Goal: Task Accomplishment & Management: Manage account settings

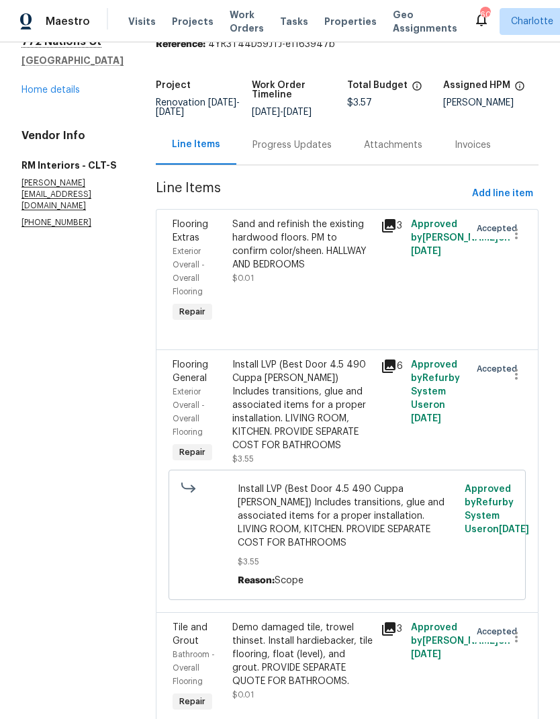
scroll to position [58, 0]
click at [515, 633] on icon "button" at bounding box center [516, 637] width 16 height 16
click at [534, 630] on li "Cancel" at bounding box center [523, 630] width 52 height 22
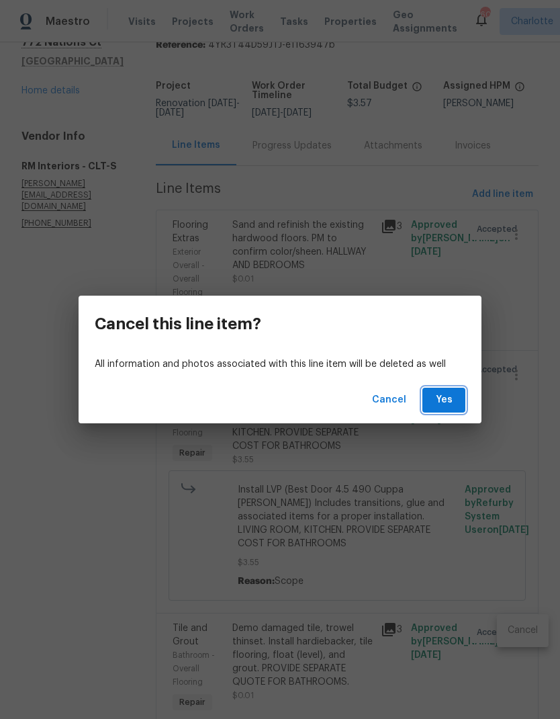
click at [458, 405] on button "Yes" at bounding box center [443, 399] width 43 height 25
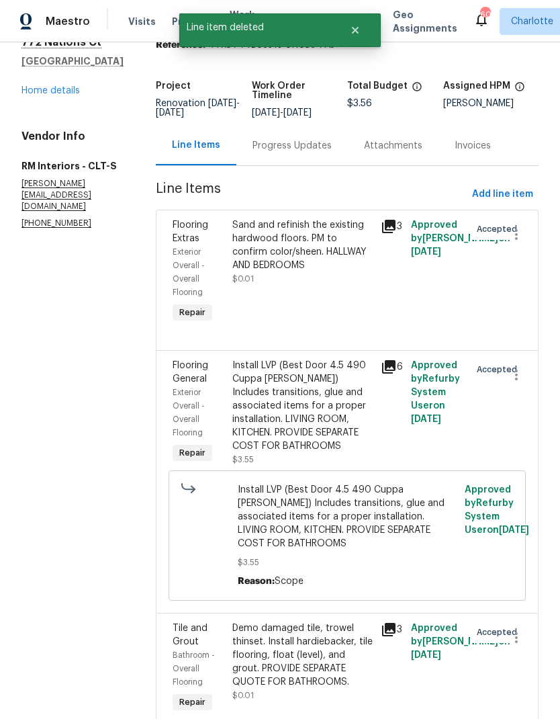
scroll to position [0, 0]
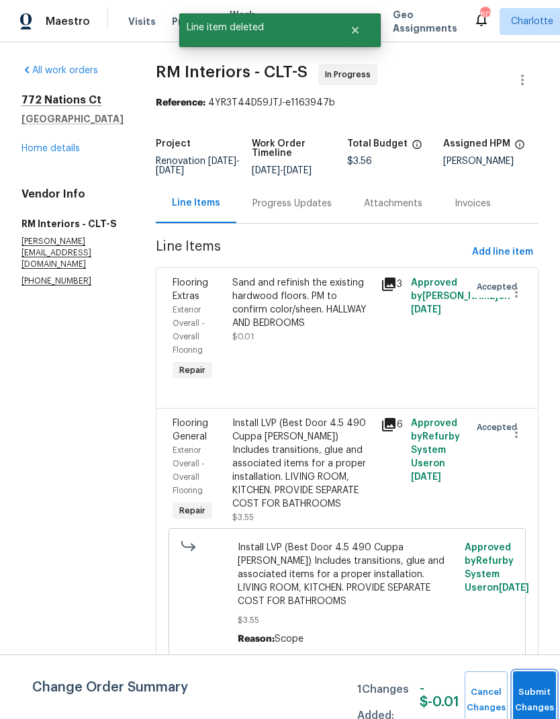
click at [535, 688] on button "Submit Changes" at bounding box center [534, 700] width 43 height 58
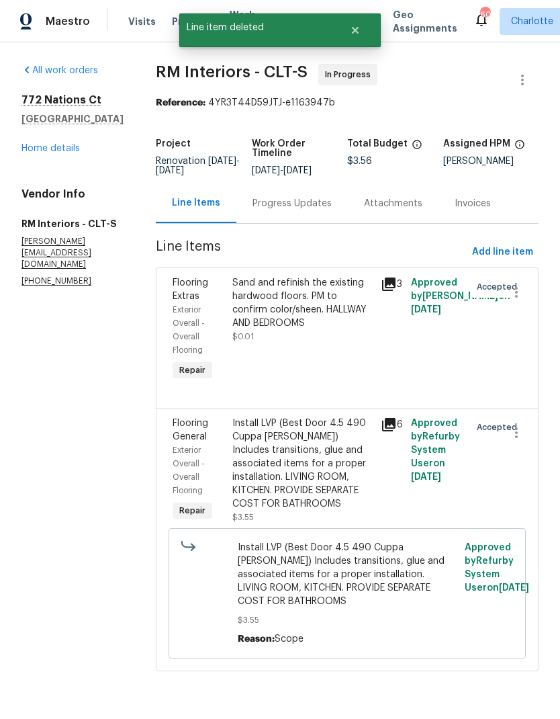
click at [193, 440] on span "Flooring General" at bounding box center [191, 429] width 36 height 23
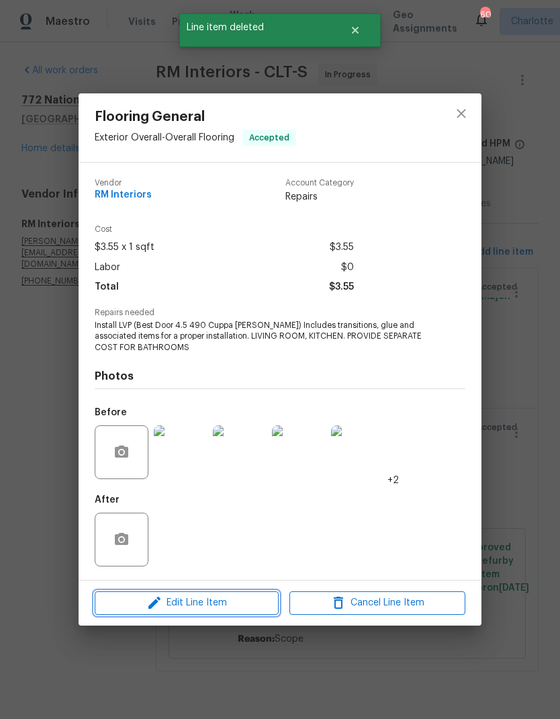
click at [221, 603] on span "Edit Line Item" at bounding box center [187, 602] width 176 height 17
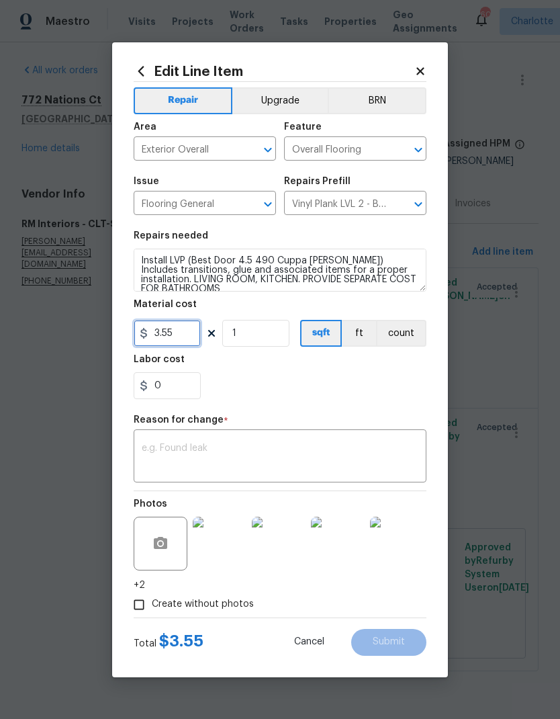
click at [199, 336] on input "3.55" at bounding box center [167, 333] width 67 height 27
type input "3053.83"
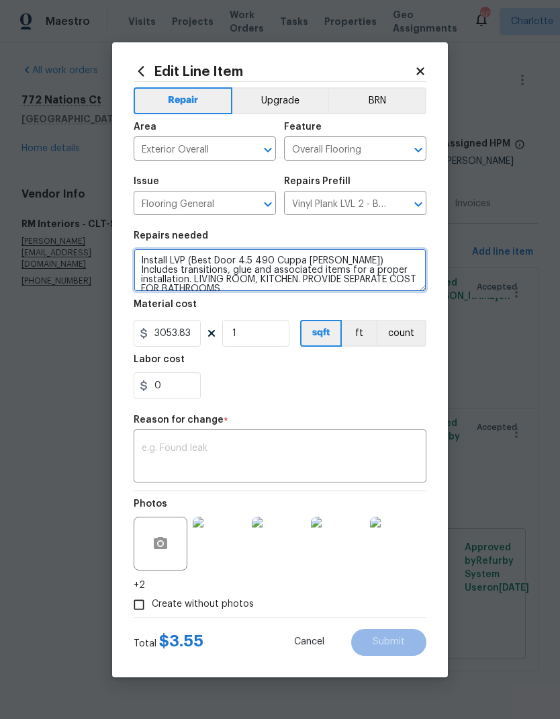
click at [233, 283] on textarea "Install LVP (Best Door 4.5 490 Cuppa [PERSON_NAME]) Includes transitions, glue …" at bounding box center [280, 269] width 293 height 43
click at [232, 283] on textarea "Install LVP (Best Door 4.5 490 Cuppa [PERSON_NAME]) Includes transitions, glue …" at bounding box center [280, 269] width 293 height 43
click at [228, 282] on textarea "Install LVP (Best Door 4.5 490 Cuppa [PERSON_NAME]) Includes transitions, glue …" at bounding box center [280, 269] width 293 height 43
click at [227, 282] on textarea "Install LVP (Best Door 4.5 490 Cuppa [PERSON_NAME]) Includes transitions, glue …" at bounding box center [280, 269] width 293 height 43
type textarea "Install LVP (Best Door 4.5 490 Cuppa [PERSON_NAME]) Includes transitions, glue …"
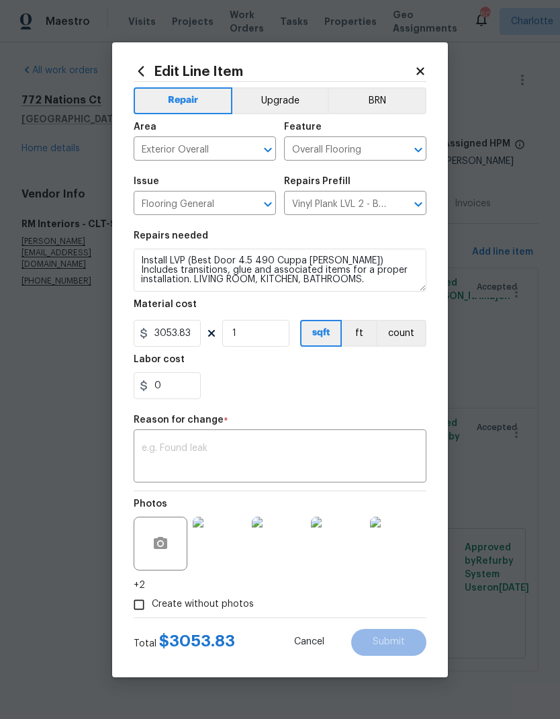
click at [388, 398] on div "0" at bounding box center [280, 385] width 293 height 27
click at [347, 453] on textarea at bounding box center [280, 457] width 277 height 28
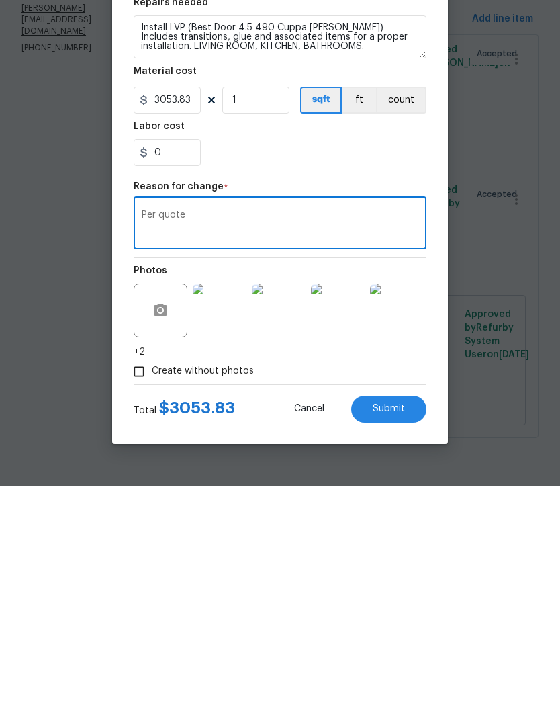
type textarea "Per quote"
click at [392, 629] on button "Submit" at bounding box center [388, 642] width 75 height 27
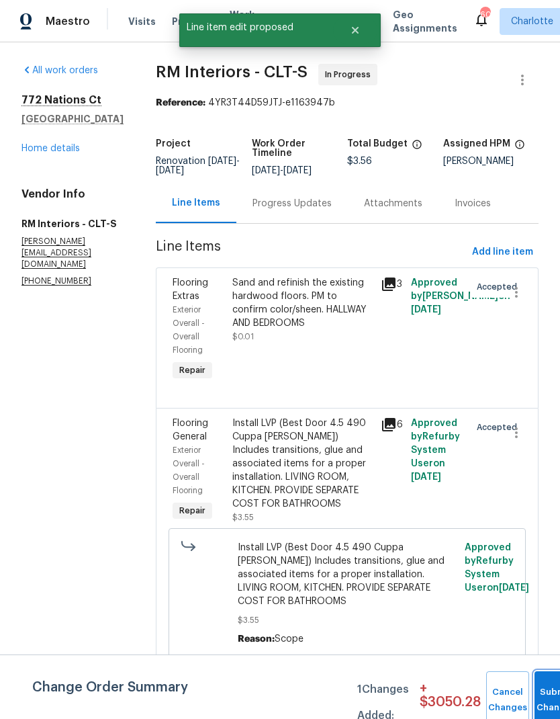
click at [550, 698] on span "Submit Changes" at bounding box center [556, 699] width 30 height 31
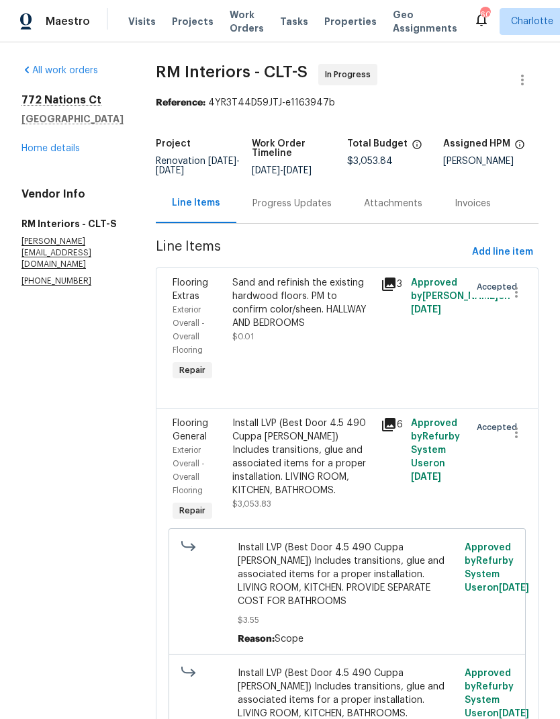
click at [191, 310] on span "Exterior Overall - Overall Flooring" at bounding box center [189, 330] width 32 height 48
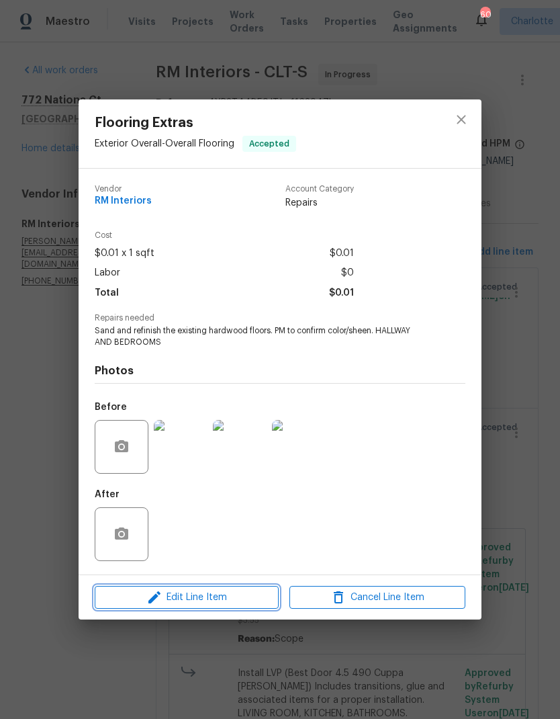
click at [210, 600] on span "Edit Line Item" at bounding box center [187, 597] width 176 height 17
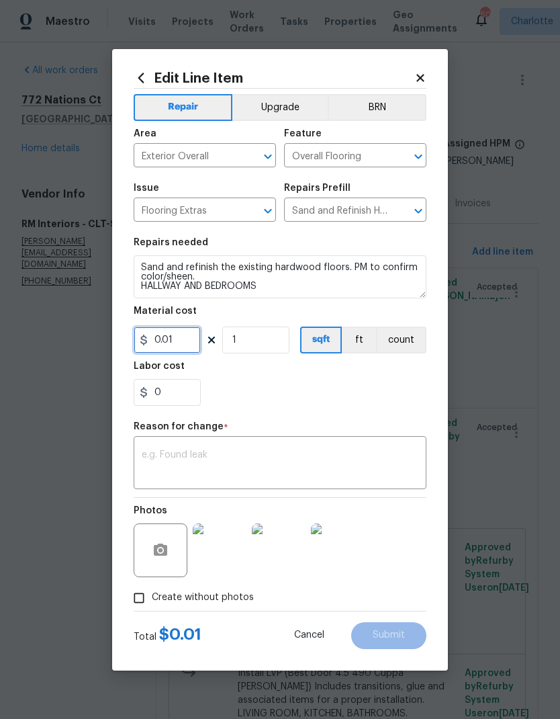
click at [185, 351] on input "0.01" at bounding box center [167, 339] width 67 height 27
type input "1941"
click at [363, 404] on div "0" at bounding box center [280, 392] width 293 height 27
click at [416, 340] on button "count" at bounding box center [401, 339] width 50 height 27
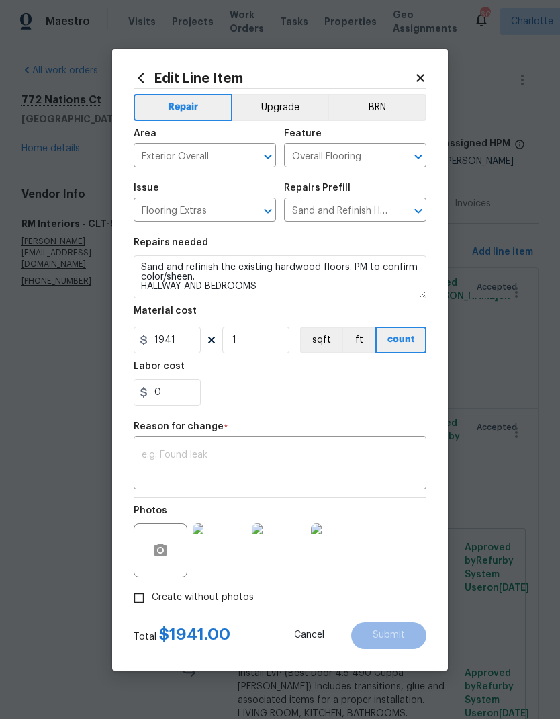
click at [343, 453] on textarea at bounding box center [280, 464] width 277 height 28
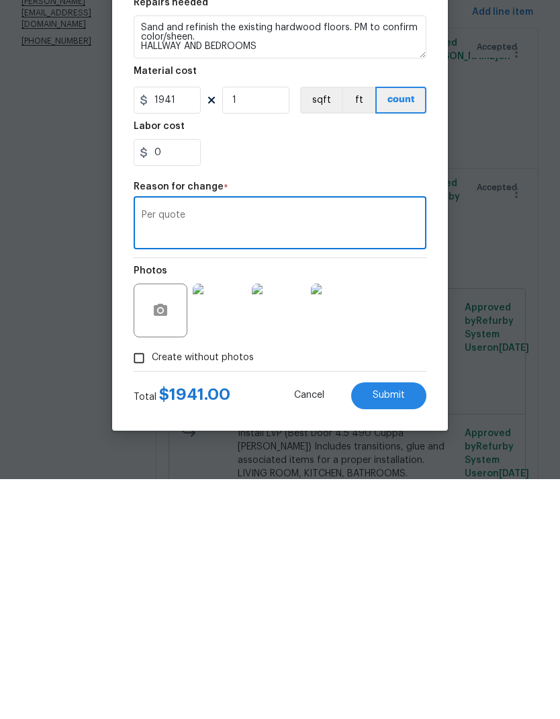
type textarea "Per quote"
click at [396, 630] on span "Submit" at bounding box center [389, 635] width 32 height 10
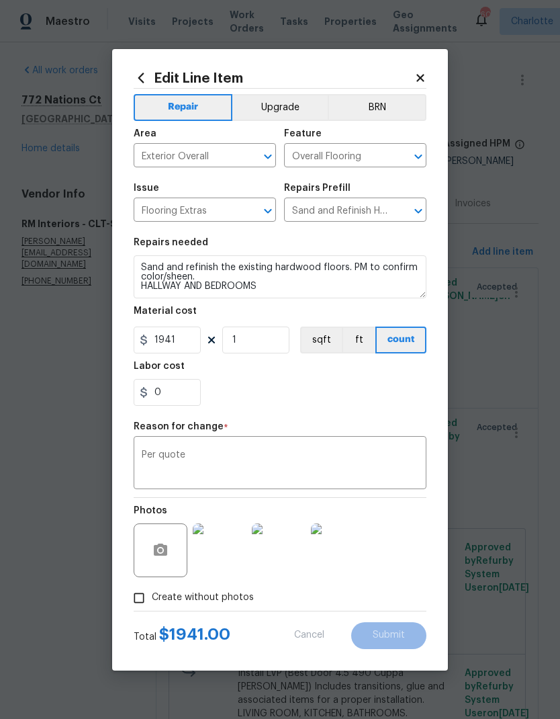
type input "0.01"
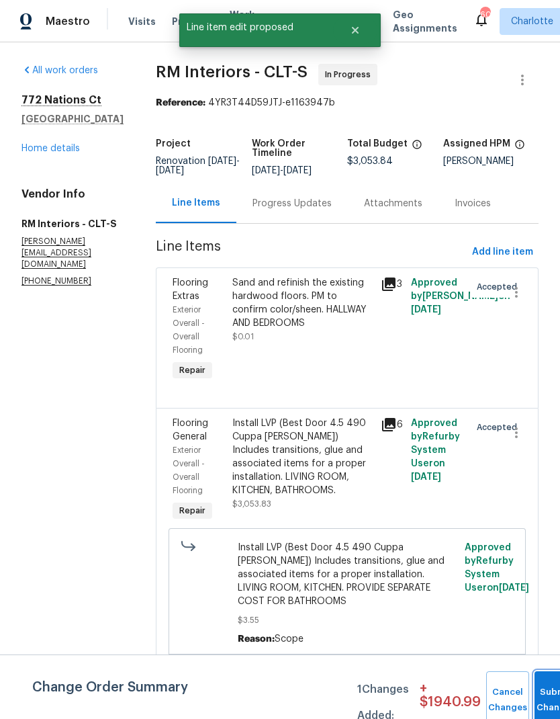
click at [543, 696] on button "Submit Changes" at bounding box center [556, 700] width 43 height 58
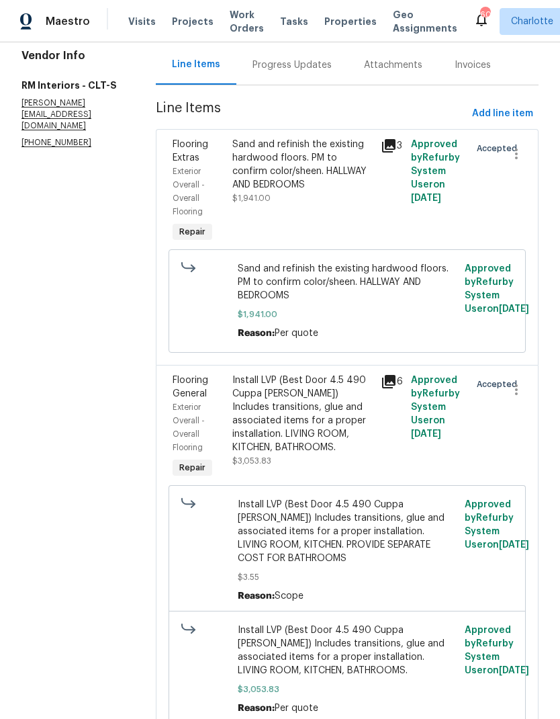
scroll to position [138, 0]
click at [181, 376] on span "Flooring General" at bounding box center [191, 387] width 36 height 23
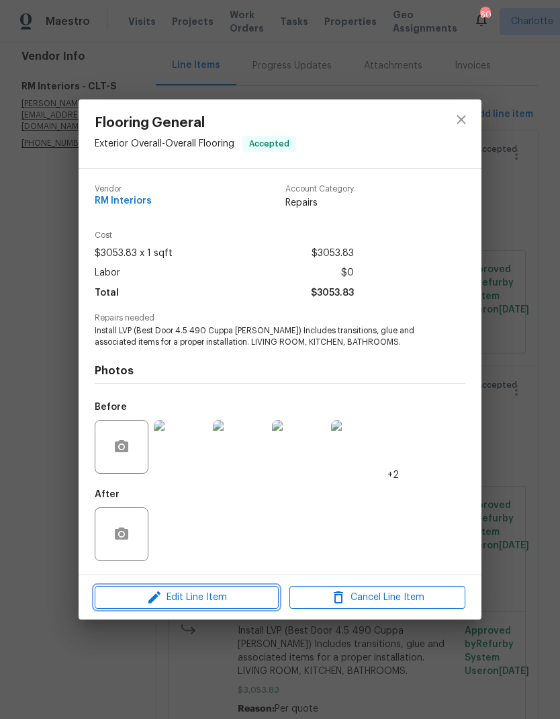
click at [215, 599] on span "Edit Line Item" at bounding box center [187, 597] width 176 height 17
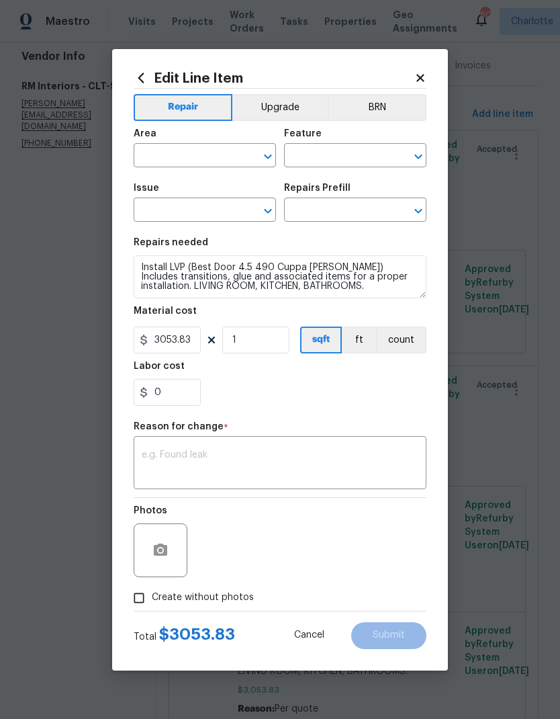
type input "Exterior Overall"
type input "Overall Flooring"
type input "Flooring General"
type input "Vinyl Plank LVL 2 - Best Door 4.5 (Brown) $3.55"
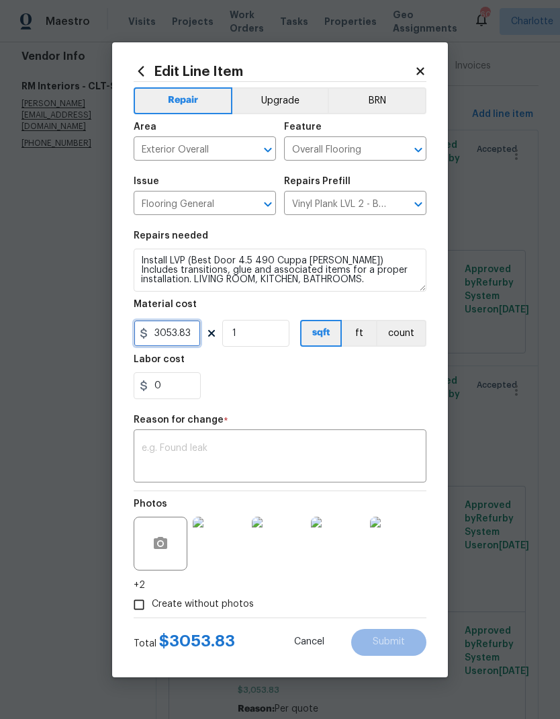
click at [193, 333] on input "3053.83" at bounding box center [167, 333] width 67 height 27
type input "3273.83"
click at [383, 383] on div "0" at bounding box center [280, 385] width 293 height 27
click at [346, 465] on textarea at bounding box center [280, 457] width 277 height 28
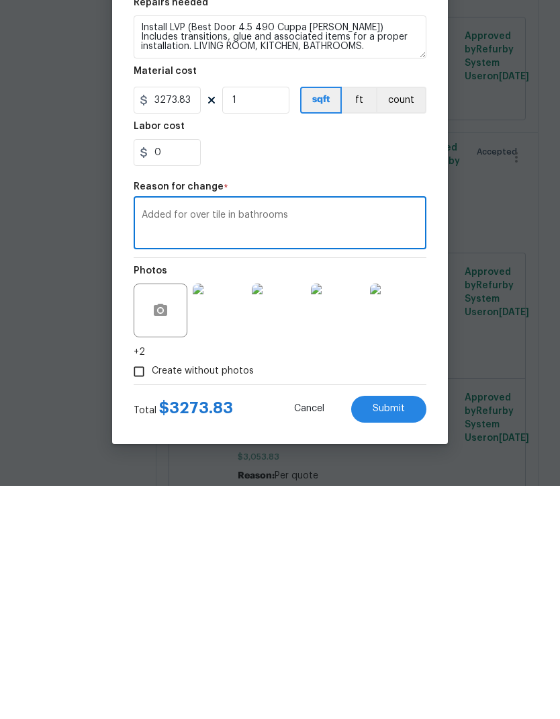
type textarea "Added for over tile in bathrooms"
click at [398, 637] on span "Submit" at bounding box center [389, 642] width 32 height 10
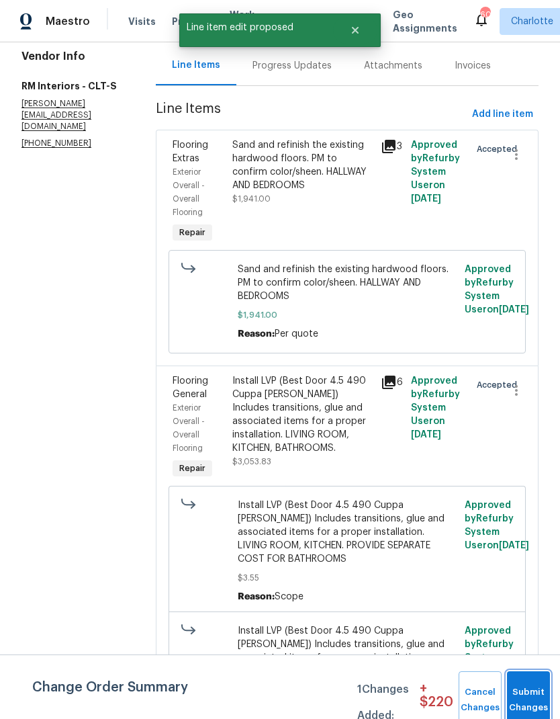
click at [530, 692] on button "Submit Changes" at bounding box center [528, 700] width 43 height 58
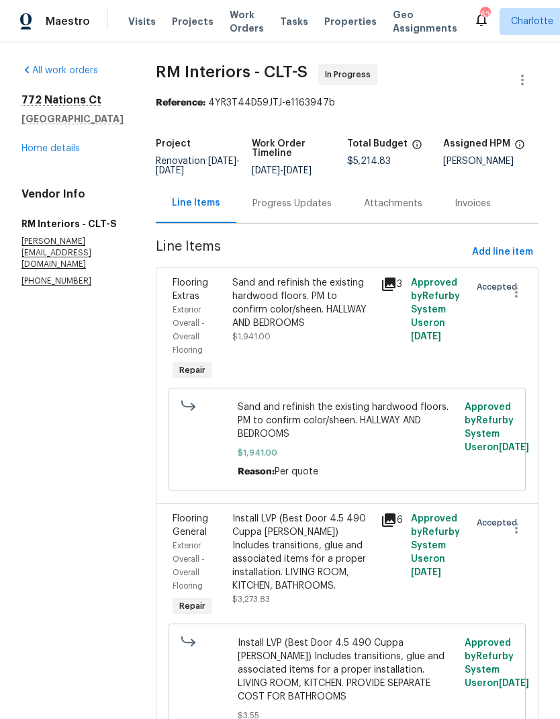
click at [305, 210] on div "Progress Updates" at bounding box center [291, 203] width 79 height 13
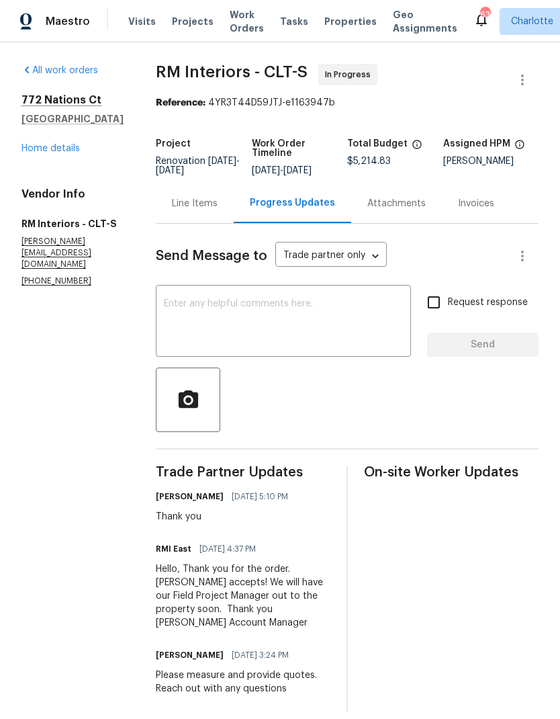
click at [291, 318] on textarea at bounding box center [283, 322] width 239 height 47
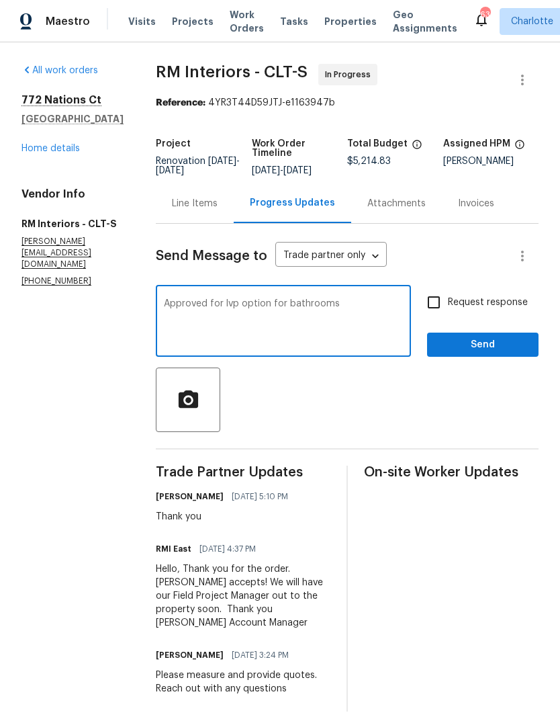
click at [267, 301] on textarea "Approved for lvp option for bathrooms" at bounding box center [283, 322] width 239 height 47
click at [347, 306] on textarea "Approved for lvp option for bathrooms" at bounding box center [283, 322] width 239 height 47
click at [215, 304] on textarea "Approved for lvp option for bathrooms" at bounding box center [283, 322] width 239 height 47
click at [214, 304] on textarea "Approved for lvp option for bathrooms" at bounding box center [283, 322] width 239 height 47
click at [324, 294] on div "Approved lvp option for bathrooms x ​" at bounding box center [283, 322] width 255 height 68
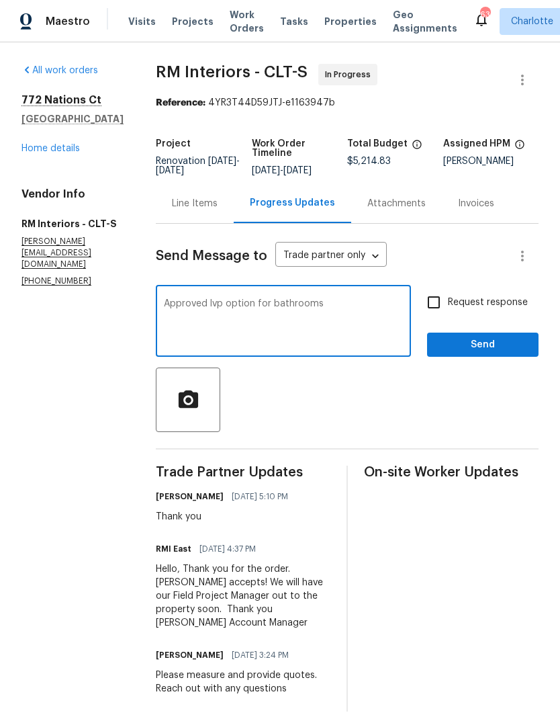
click at [328, 305] on textarea "Approved lvp option for bathrooms" at bounding box center [283, 322] width 239 height 47
type textarea "Approved lvp option for bathrooms (install on top of tile) and sand and refinis…"
click at [434, 310] on input "Request response" at bounding box center [434, 302] width 28 height 28
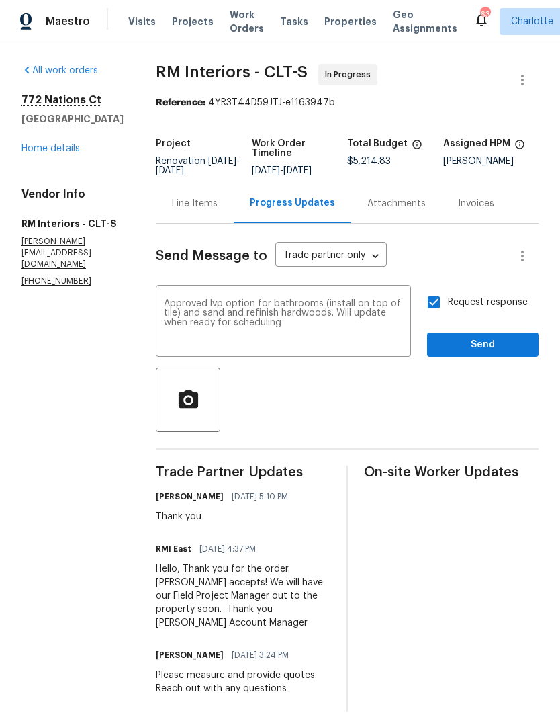
click at [427, 307] on input "Request response" at bounding box center [434, 302] width 28 height 28
checkbox input "false"
click at [510, 351] on span "Send" at bounding box center [483, 344] width 90 height 17
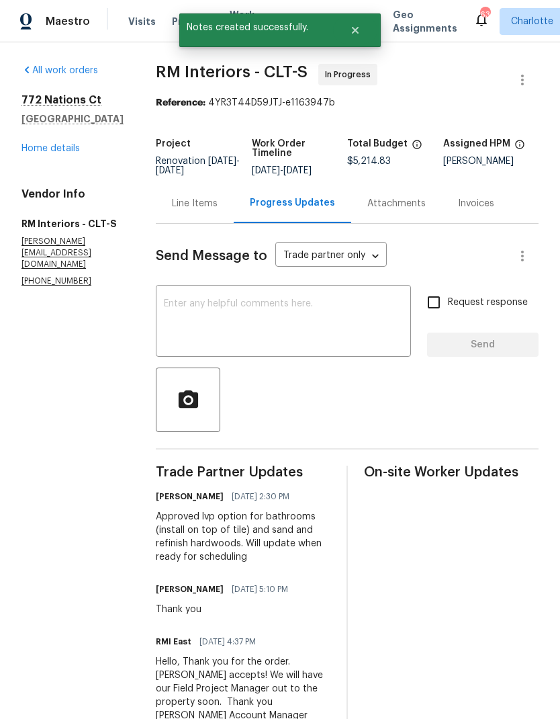
click at [30, 152] on link "Home details" at bounding box center [50, 148] width 58 height 9
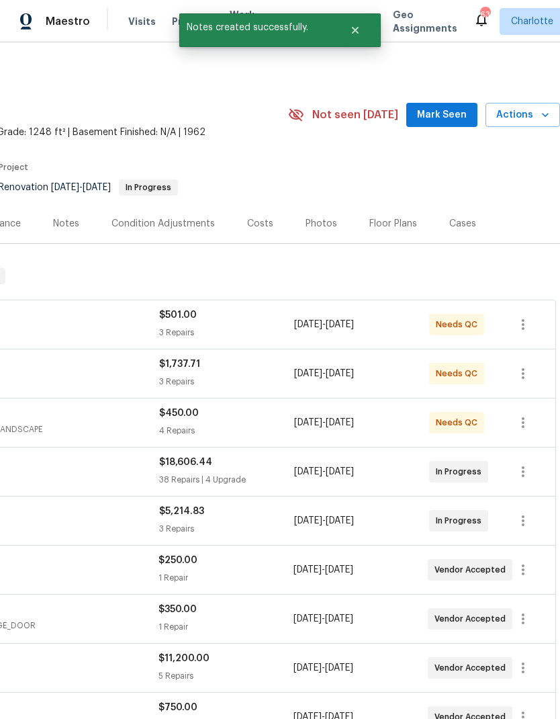
scroll to position [0, 199]
click at [447, 110] on span "Mark Seen" at bounding box center [442, 115] width 50 height 17
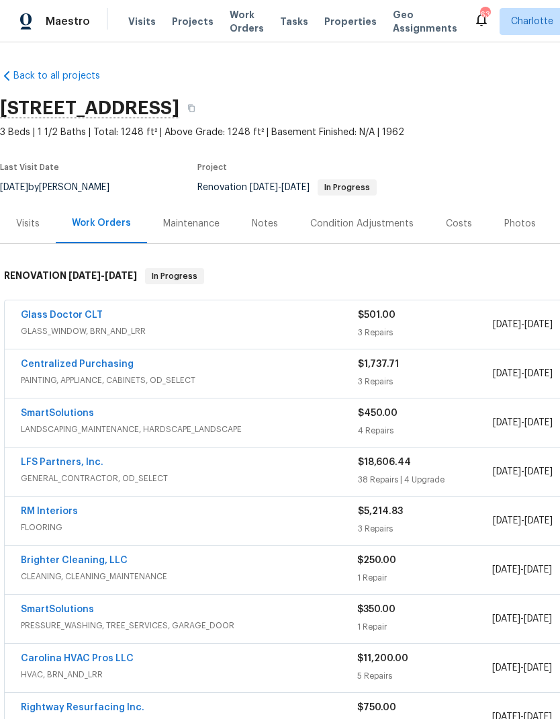
scroll to position [0, 0]
click at [448, 224] on div "Costs" at bounding box center [459, 223] width 26 height 13
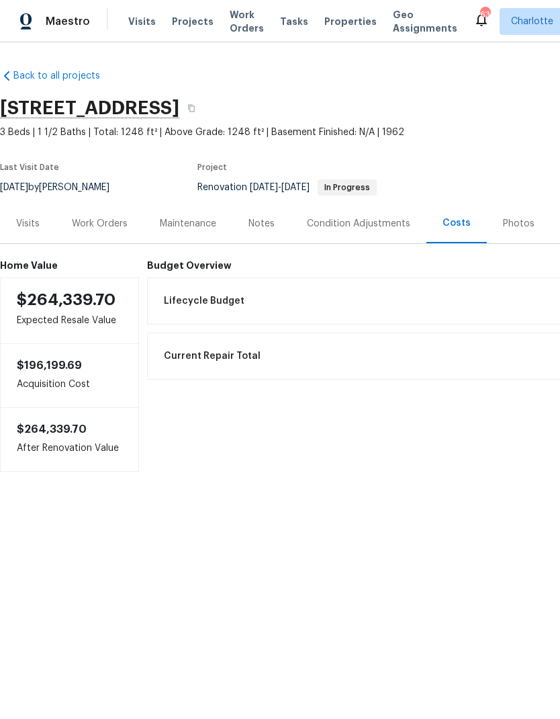
click at [88, 223] on div "Work Orders" at bounding box center [100, 223] width 56 height 13
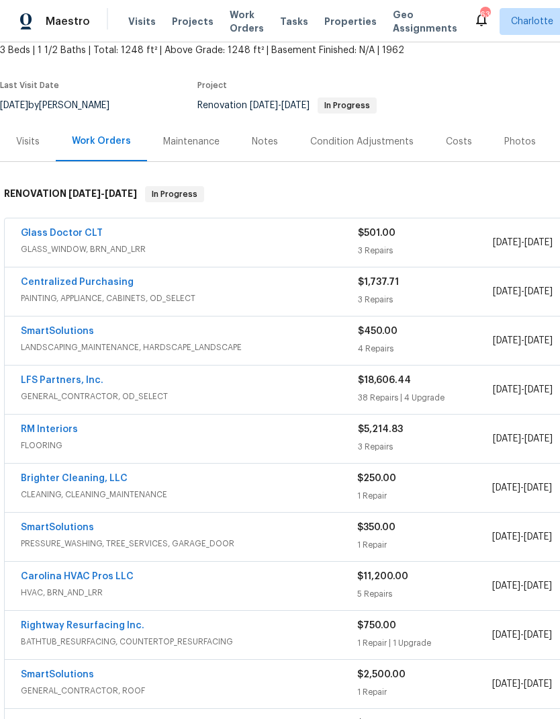
scroll to position [82, 0]
click at [113, 574] on link "Carolina HVAC Pros LLC" at bounding box center [77, 575] width 113 height 9
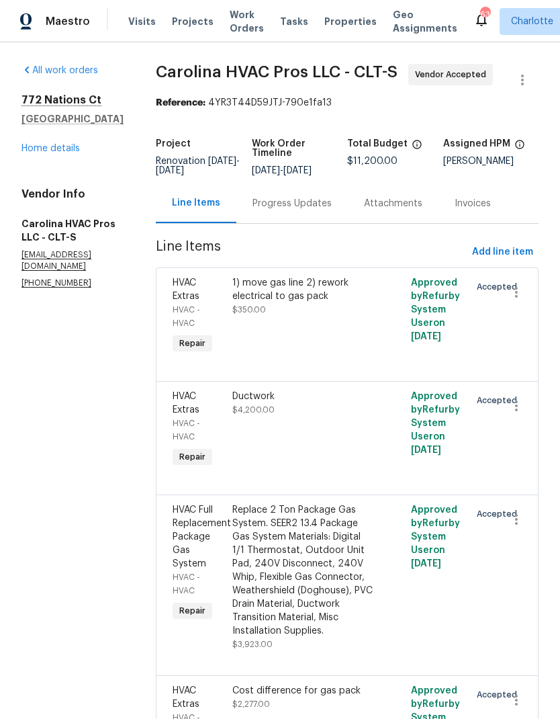
click at [321, 201] on div "Progress Updates" at bounding box center [291, 203] width 79 height 13
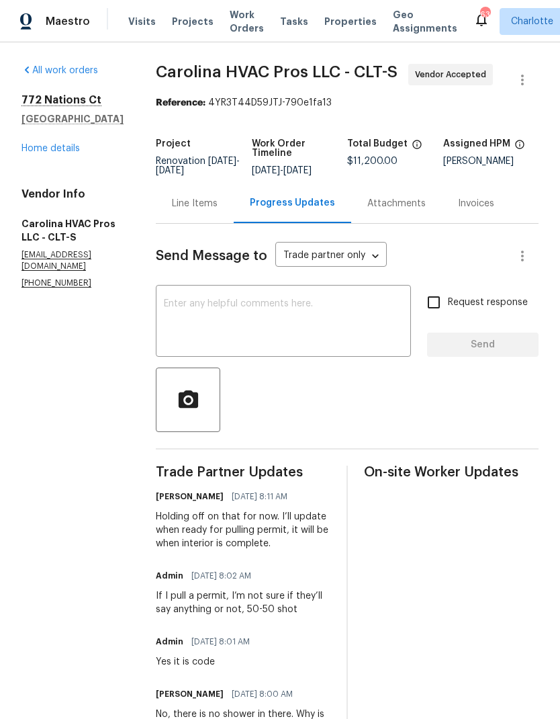
click at [44, 152] on link "Home details" at bounding box center [50, 148] width 58 height 9
